Goal: Task Accomplishment & Management: Manage account settings

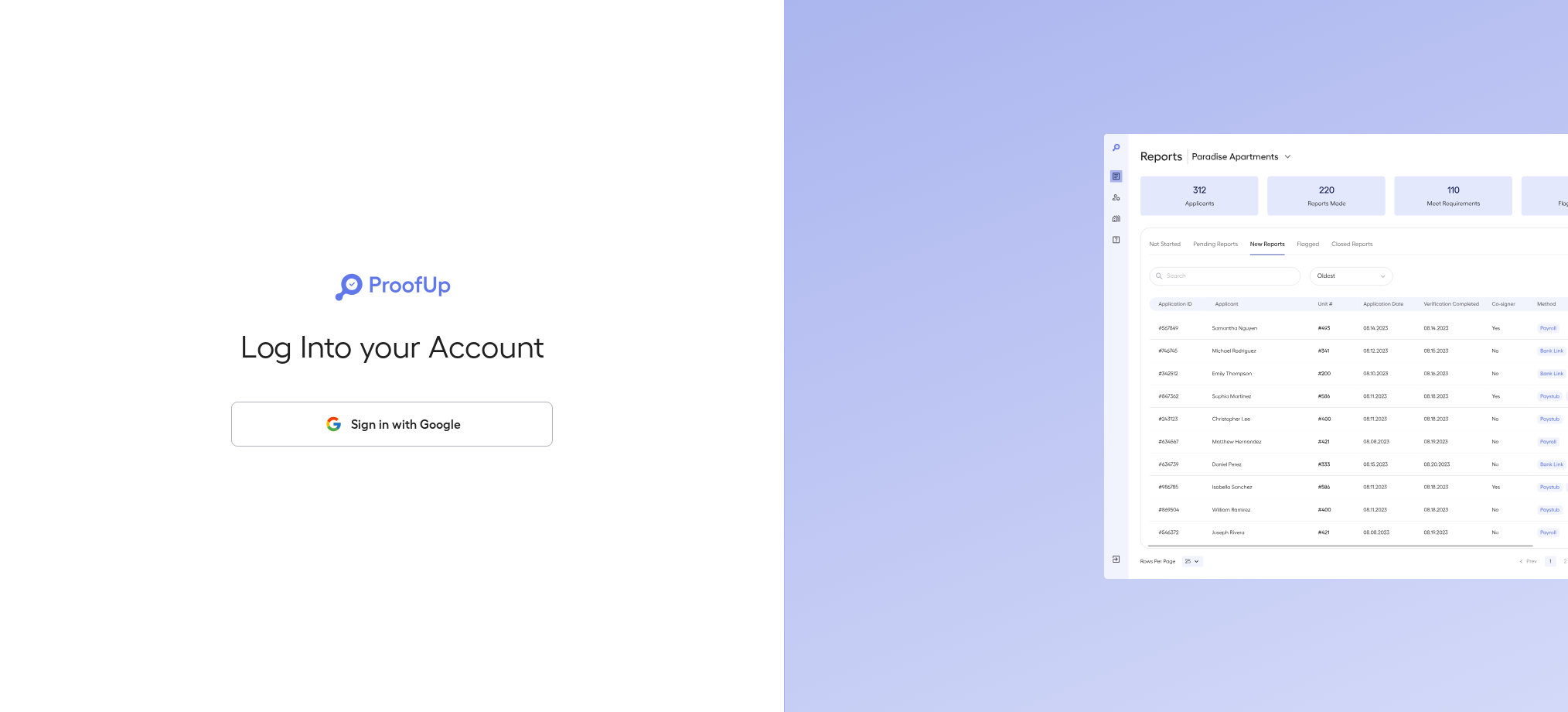
click at [411, 436] on button "Sign in with Google" at bounding box center [392, 423] width 321 height 45
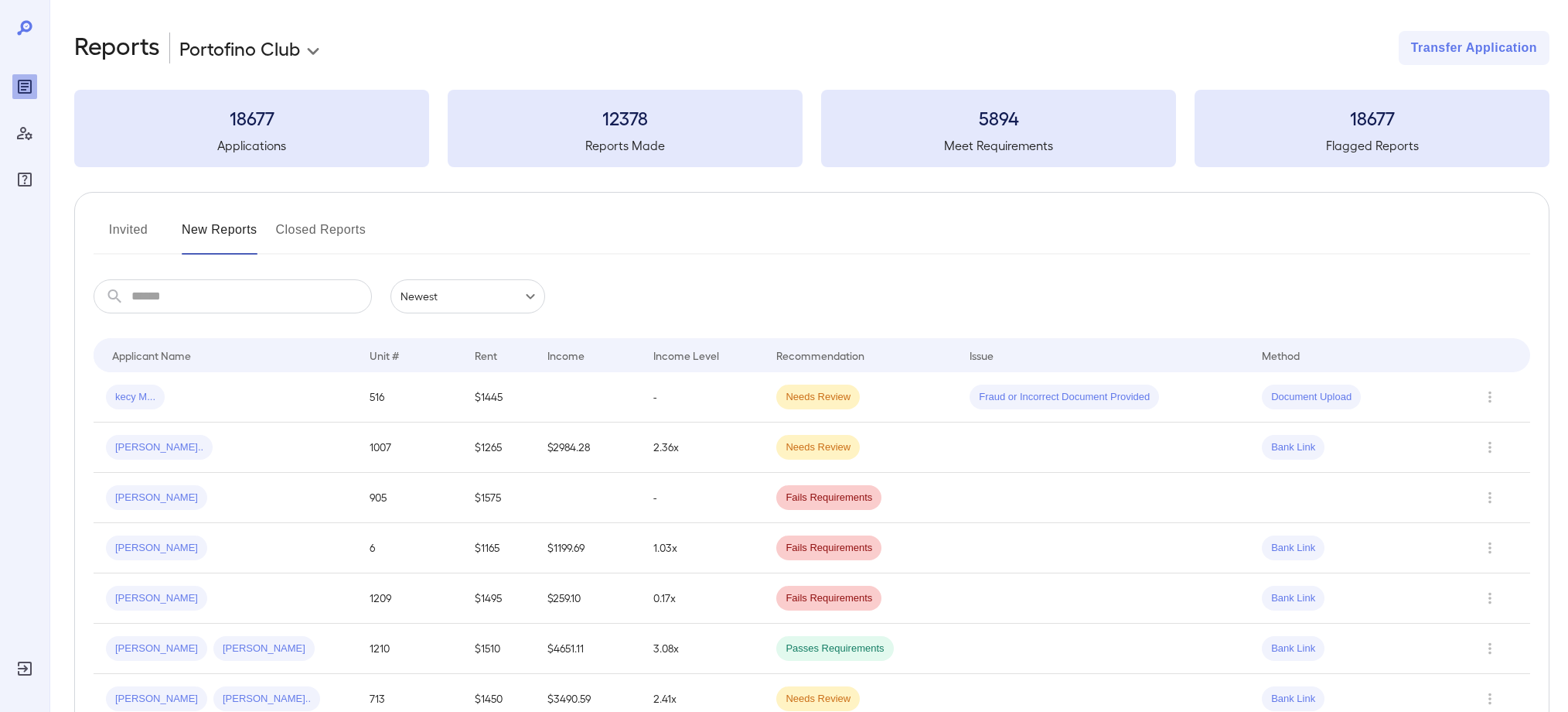
scroll to position [3, 0]
click at [114, 219] on button "Invited" at bounding box center [129, 234] width 70 height 38
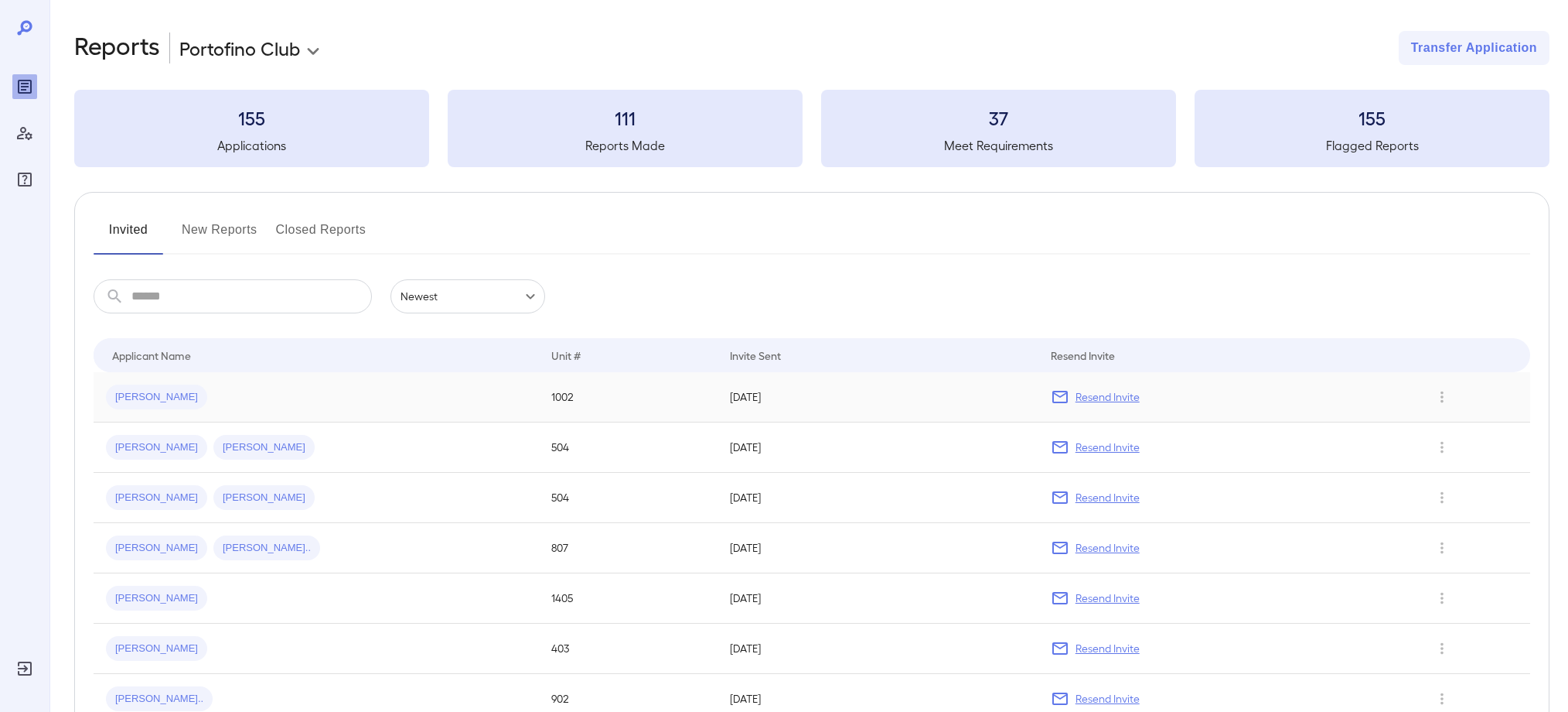
click at [127, 396] on span "[PERSON_NAME]" at bounding box center [156, 397] width 101 height 14
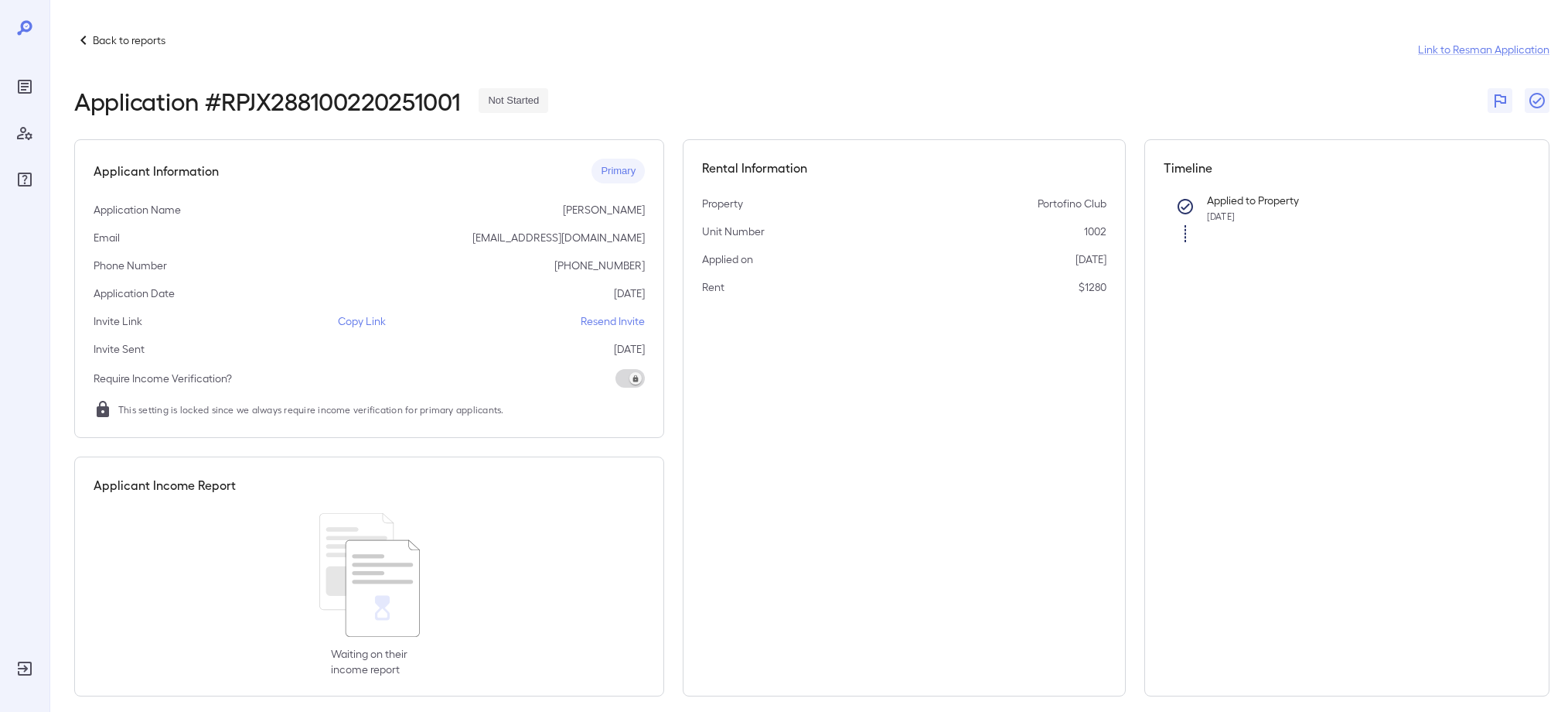
scroll to position [3, 0]
click at [79, 38] on icon at bounding box center [83, 38] width 19 height 19
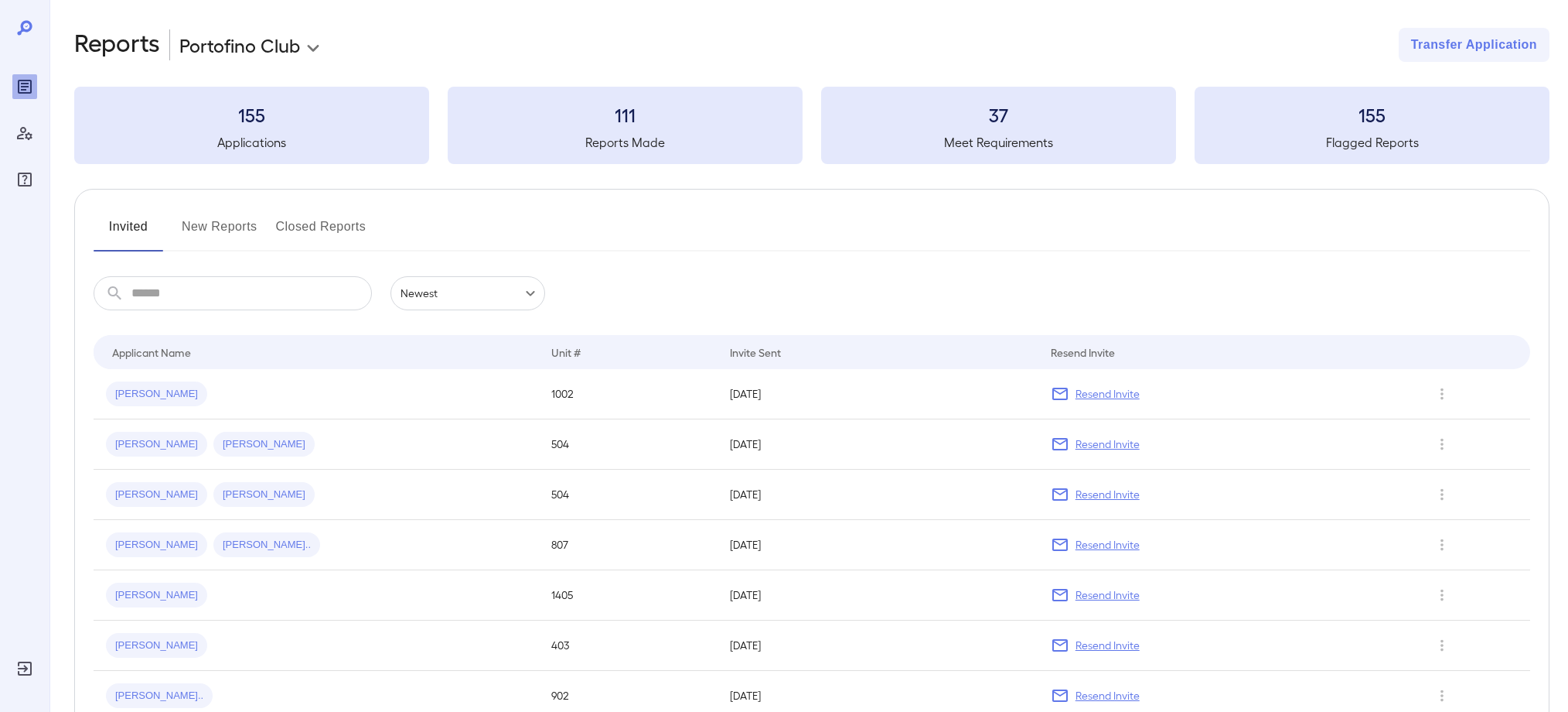
click at [262, 228] on div "Invited New Reports Closed Reports" at bounding box center [812, 233] width 1437 height 38
click at [235, 230] on button "New Reports" at bounding box center [220, 236] width 76 height 38
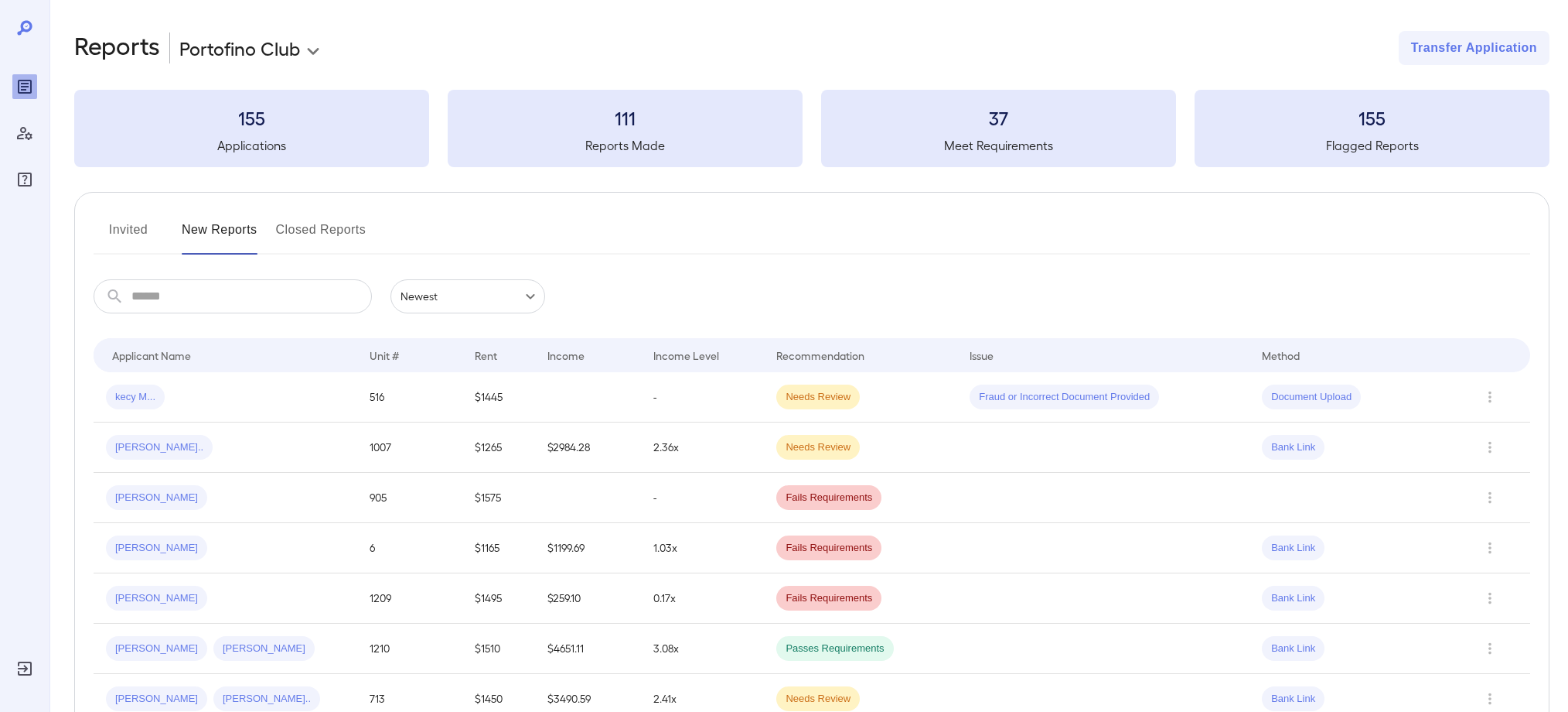
click at [113, 228] on button "Invited" at bounding box center [129, 236] width 70 height 38
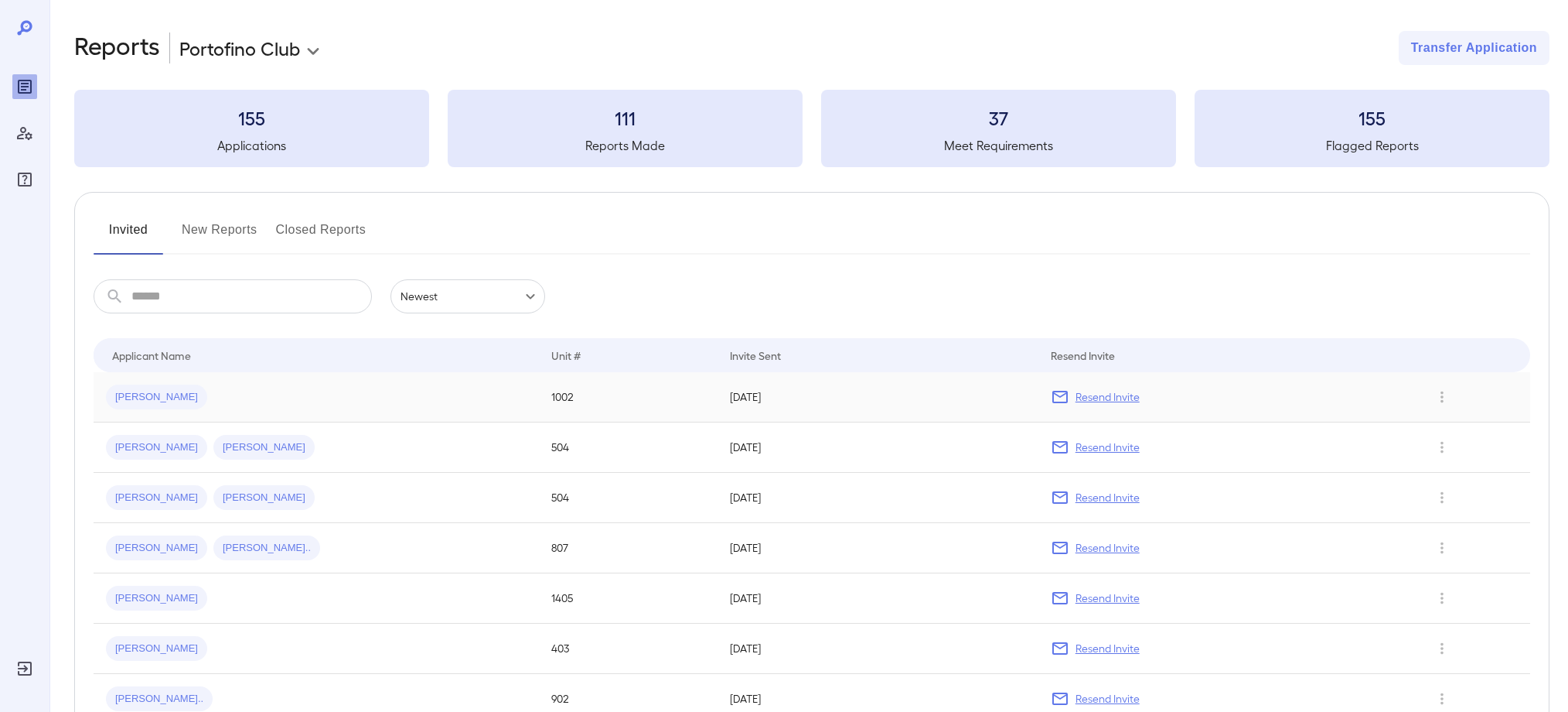
click at [136, 400] on span "[PERSON_NAME]" at bounding box center [156, 397] width 101 height 14
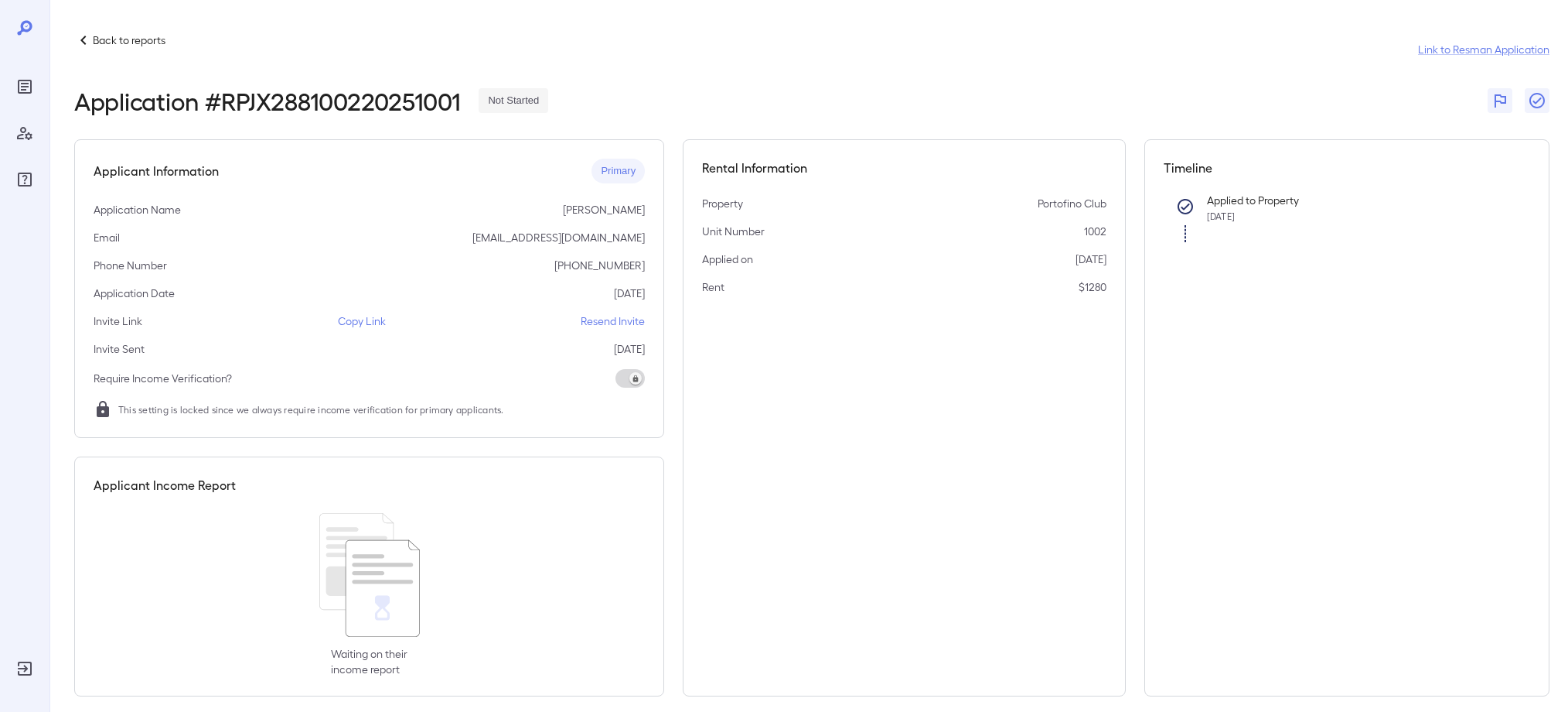
click at [98, 38] on p "Back to reports" at bounding box center [129, 39] width 72 height 15
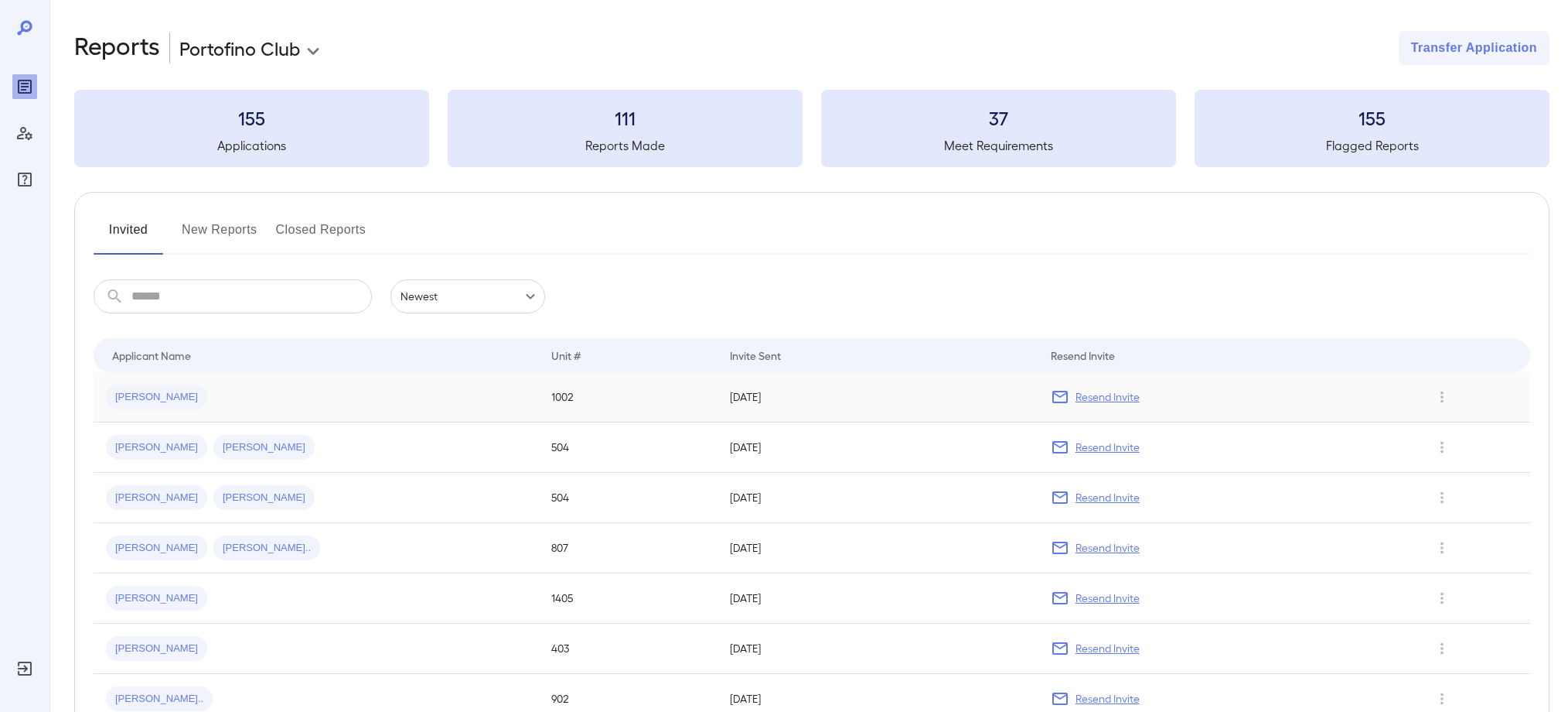
click at [1118, 398] on p "Resend Invite" at bounding box center [1108, 397] width 64 height 15
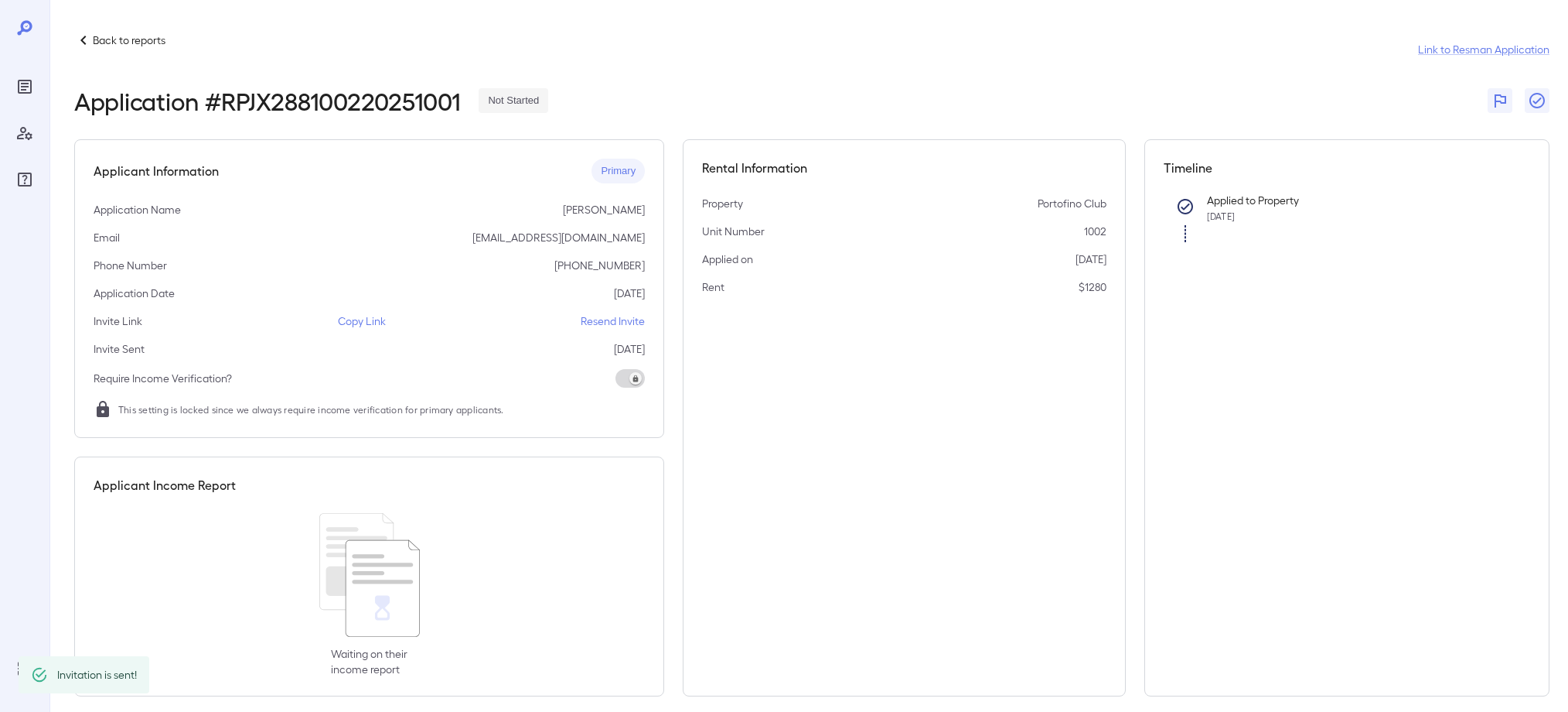
click at [82, 38] on icon at bounding box center [83, 40] width 5 height 9
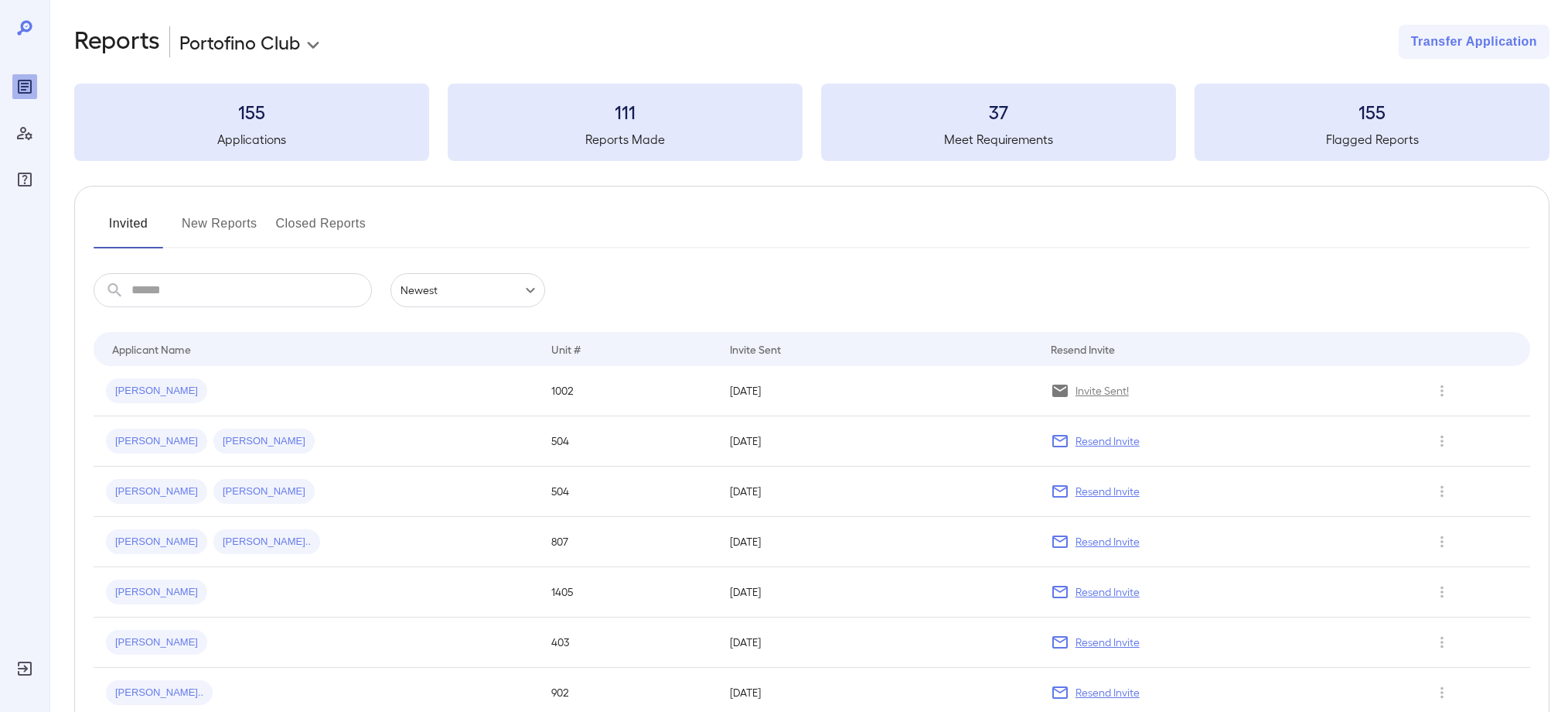
scroll to position [8, 0]
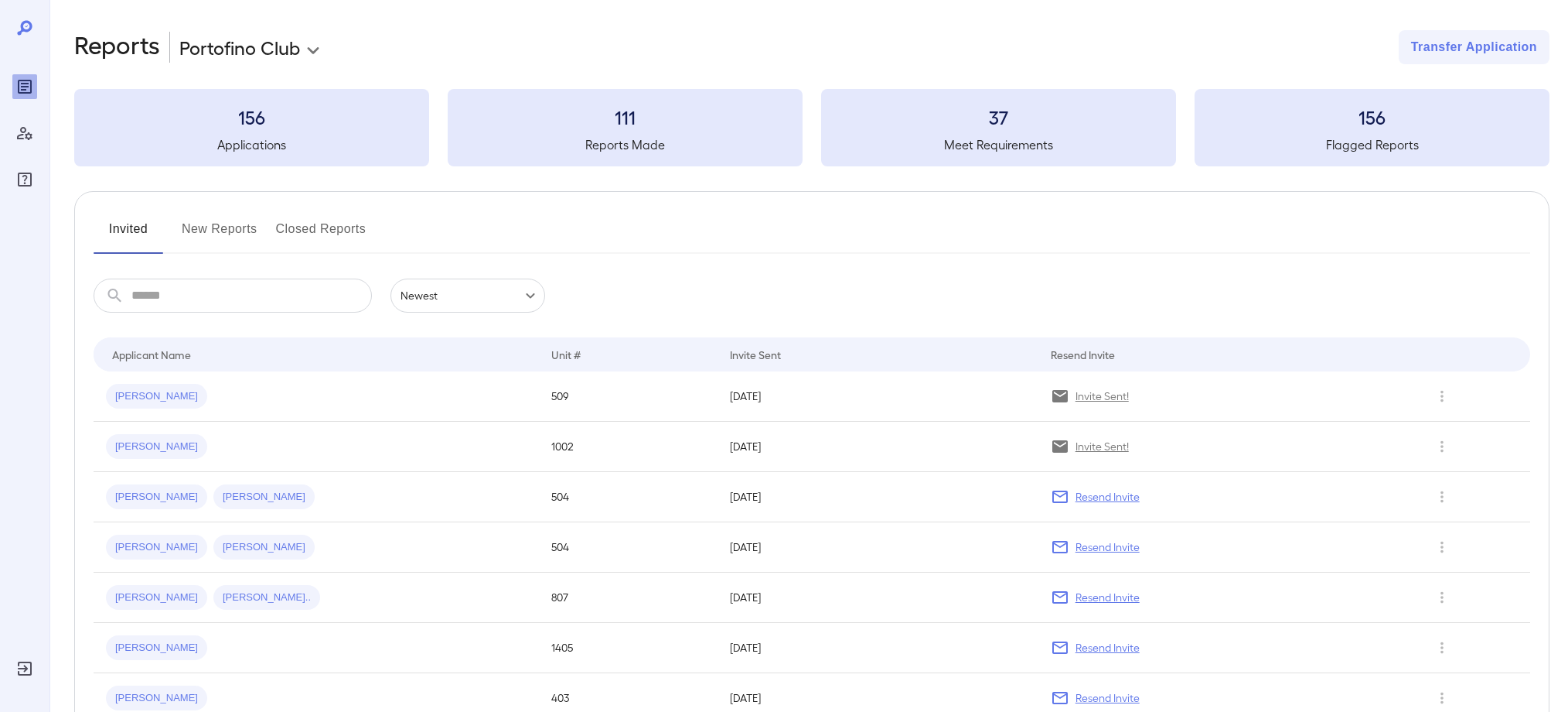
scroll to position [2, 0]
click at [238, 231] on button "New Reports" at bounding box center [220, 235] width 76 height 38
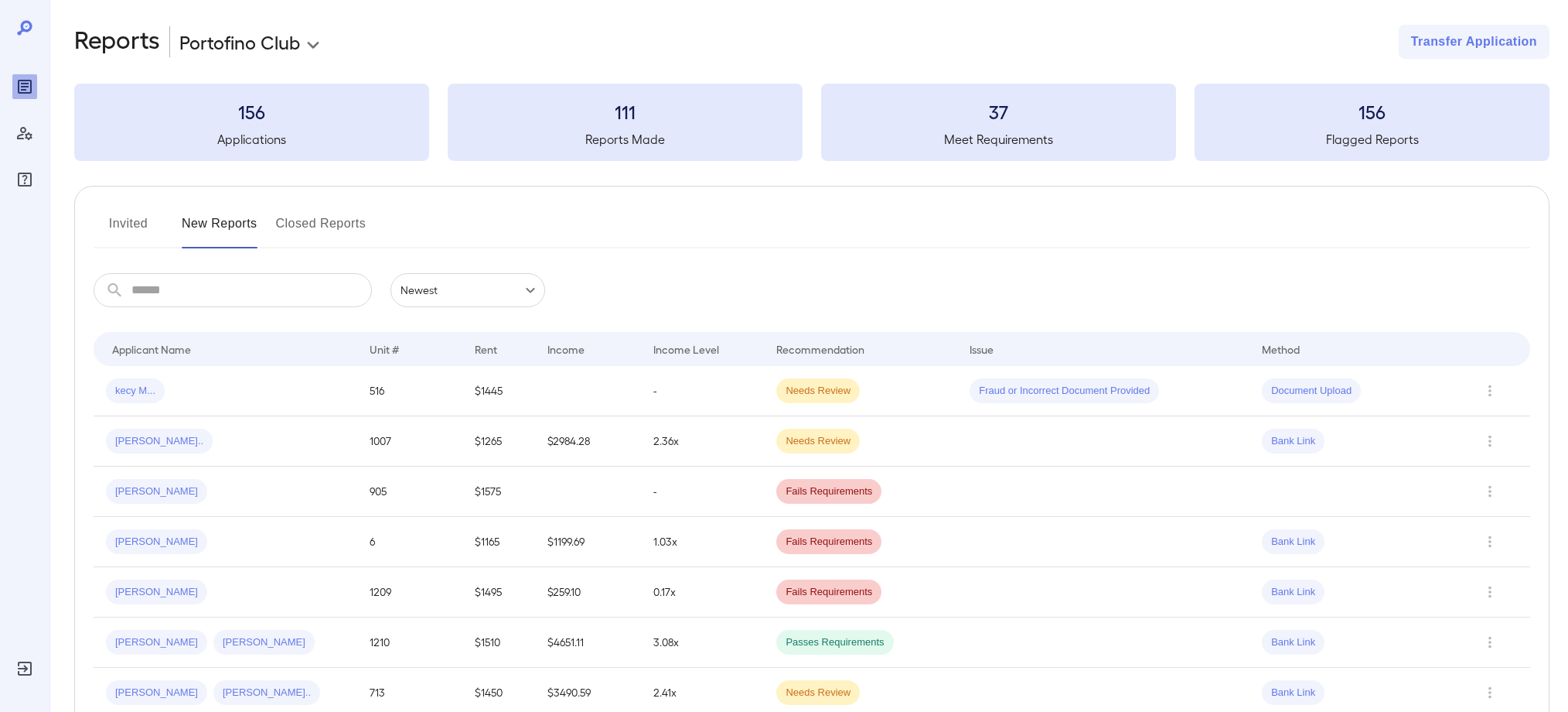
scroll to position [13, 0]
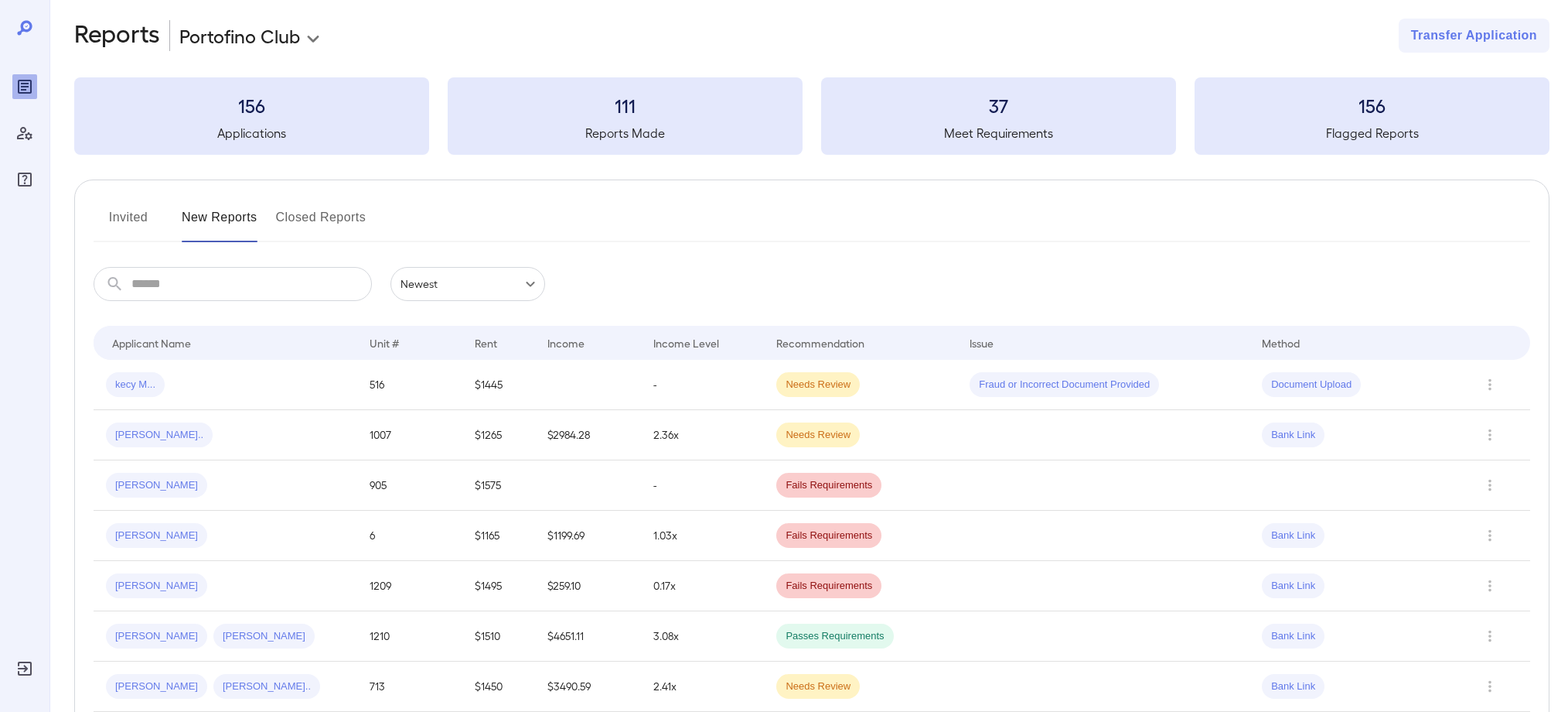
click at [103, 214] on button "Invited" at bounding box center [129, 224] width 70 height 38
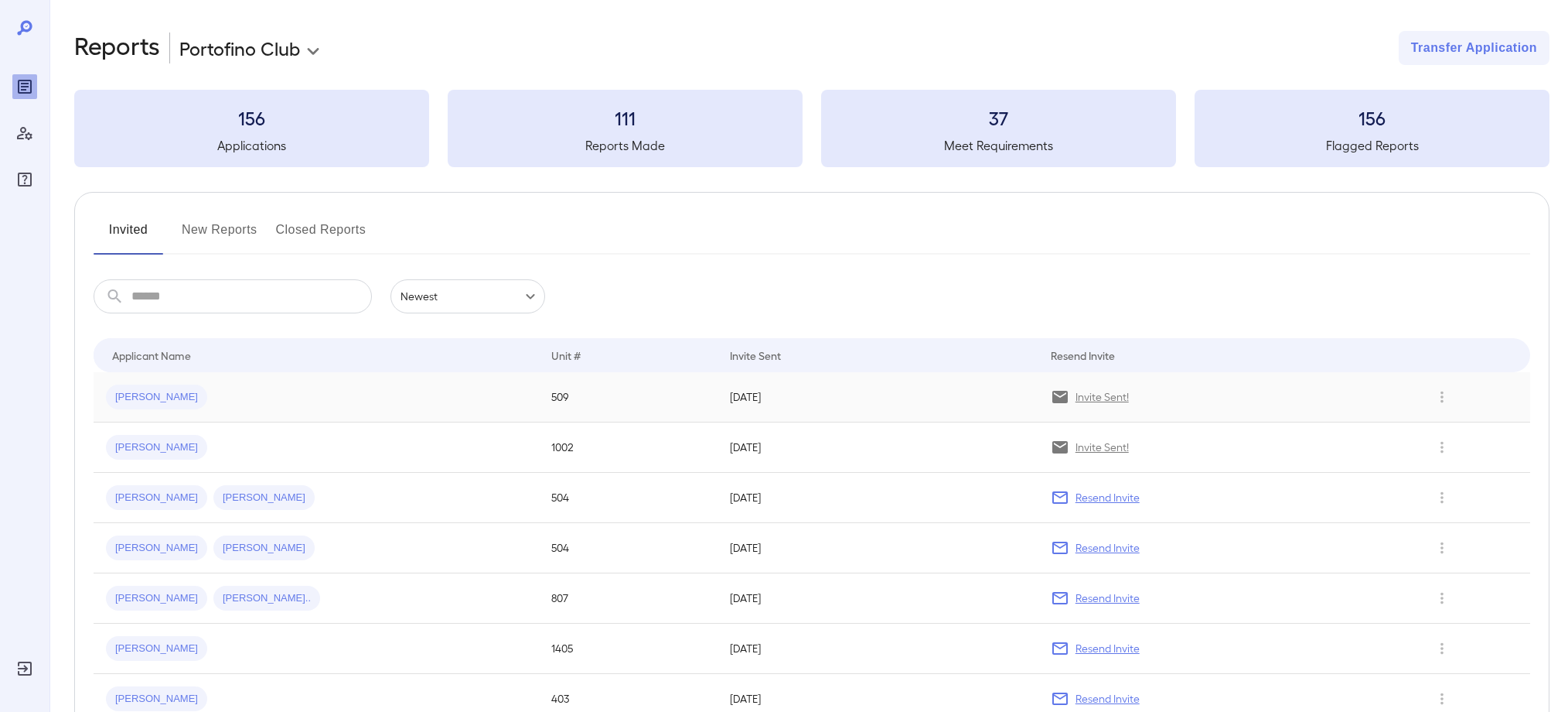
click at [138, 392] on span "John D..." at bounding box center [156, 397] width 101 height 14
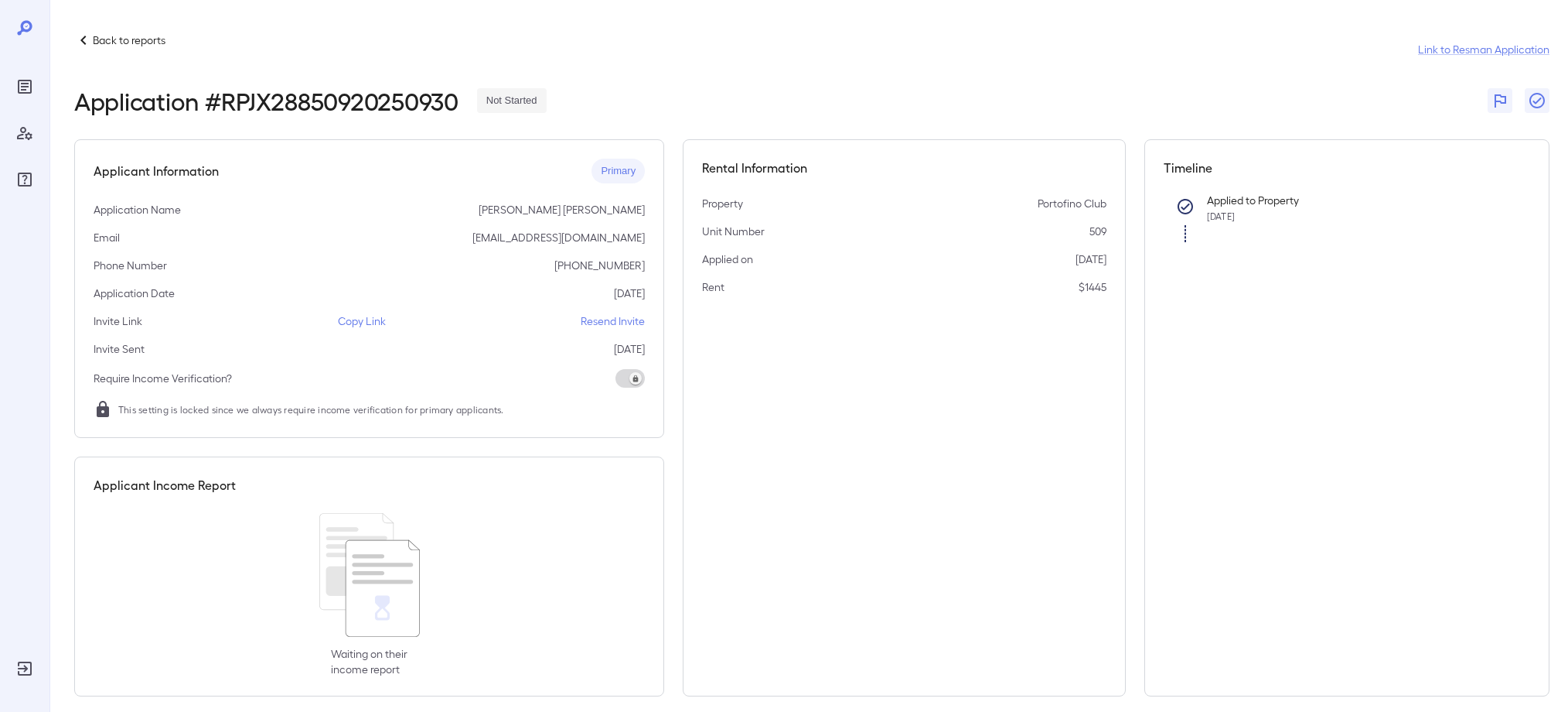
click at [349, 323] on p "Copy Link" at bounding box center [362, 321] width 48 height 15
